Goal: Navigation & Orientation: Go to known website

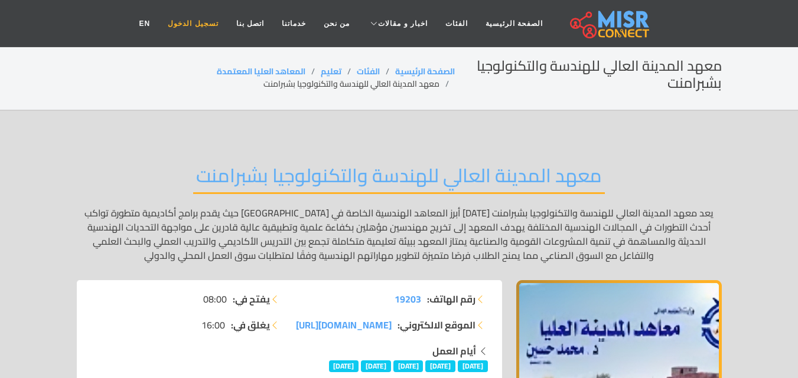
click at [209, 28] on link "تسجيل الدخول" at bounding box center [193, 23] width 68 height 22
click at [509, 22] on link "الصفحة الرئيسية" at bounding box center [513, 23] width 75 height 22
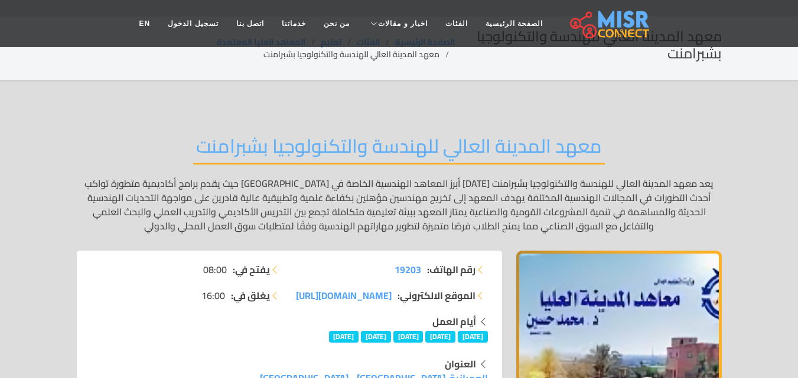
scroll to position [59, 0]
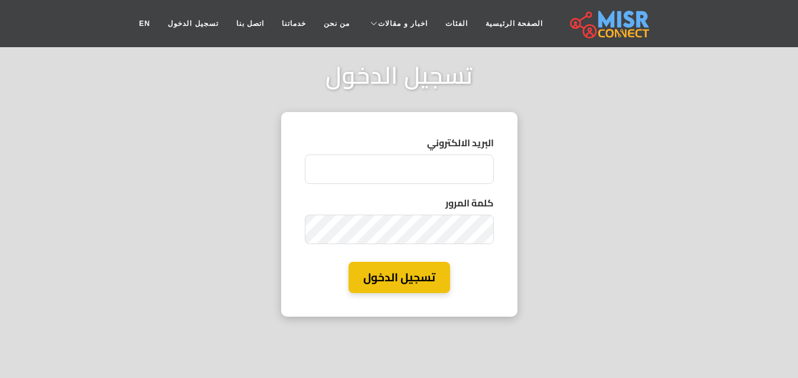
click at [436, 169] on input "البريد الالكتروني" at bounding box center [399, 170] width 189 height 30
click at [202, 24] on link "تسجيل الدخول" at bounding box center [193, 23] width 68 height 22
click at [158, 22] on link "EN" at bounding box center [144, 23] width 29 height 22
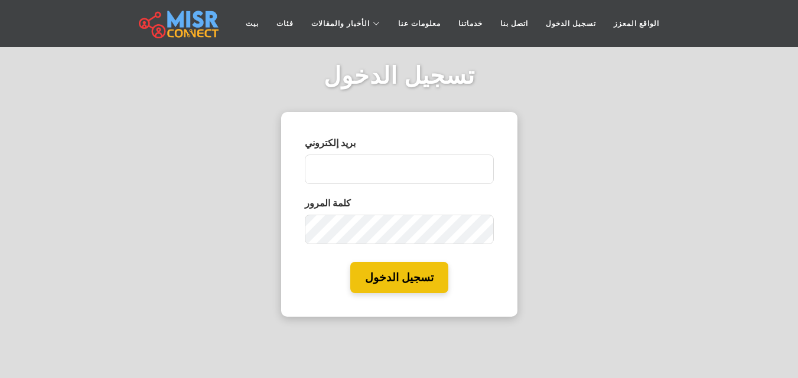
click at [557, 94] on div "تسجيل الدخول بريد إلكتروني كلمة المرور تسجيل الدخول" at bounding box center [399, 189] width 798 height 378
click at [553, 21] on font "تسجيل الدخول" at bounding box center [571, 23] width 50 height 8
